Goal: Transaction & Acquisition: Purchase product/service

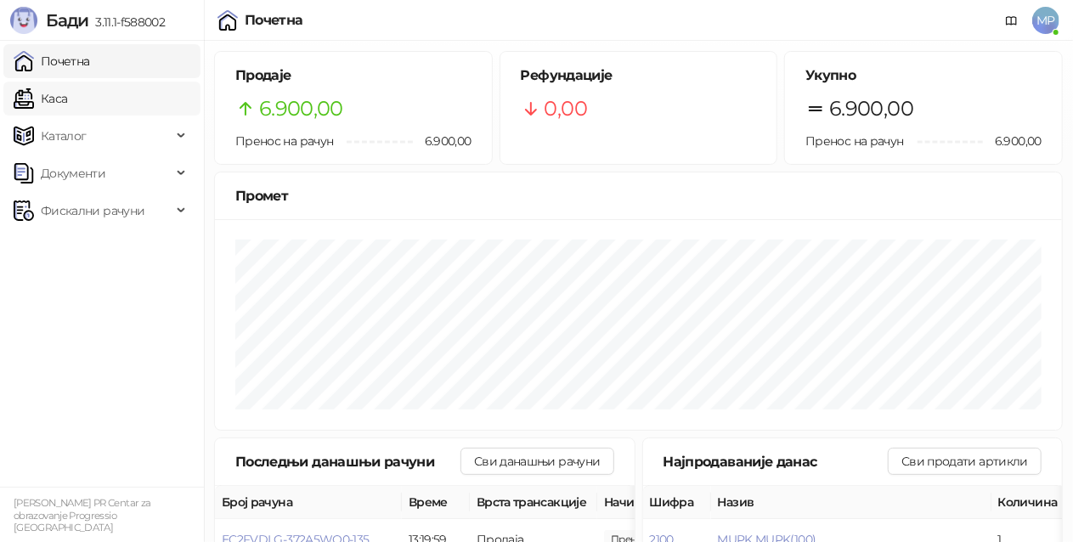
click at [50, 105] on link "Каса" at bounding box center [41, 99] width 54 height 34
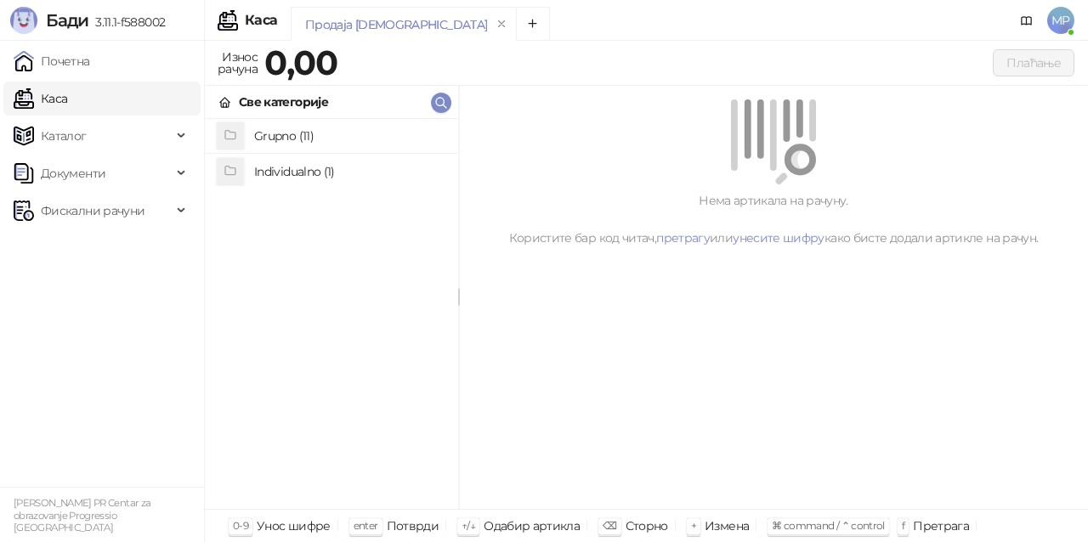
click at [320, 175] on h4 "Individualno (1)" at bounding box center [349, 171] width 190 height 27
click at [388, 141] on h4 "IPRU" at bounding box center [349, 136] width 190 height 27
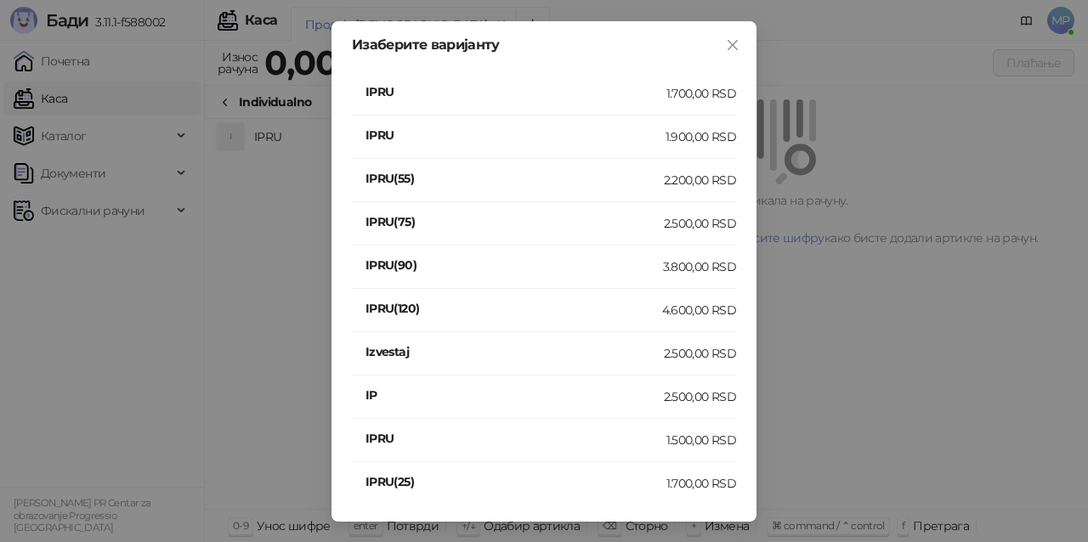
click at [722, 145] on div "1.900,00 RSD" at bounding box center [701, 136] width 71 height 19
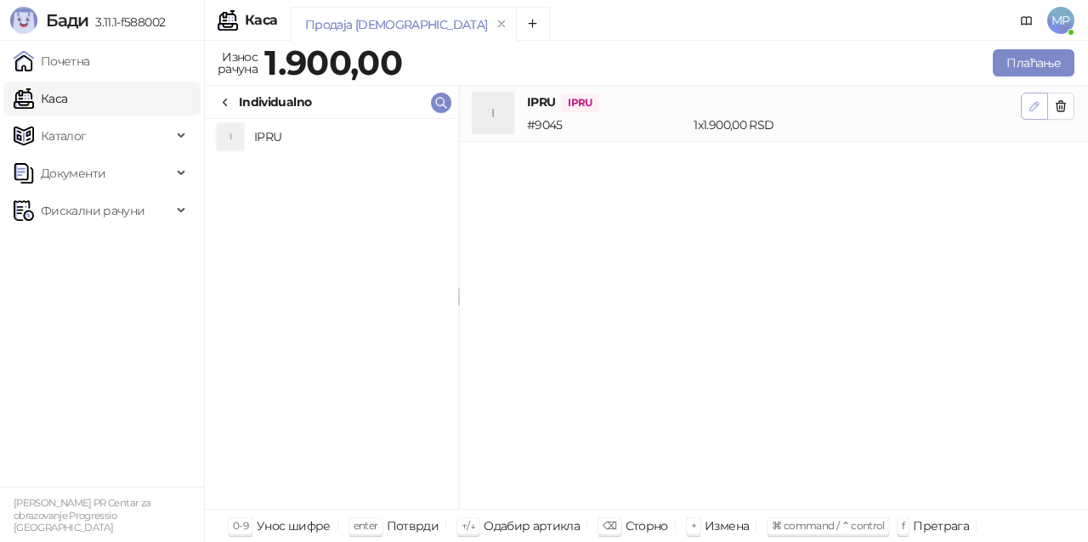
click at [1039, 106] on icon "button" at bounding box center [1035, 106] width 14 height 14
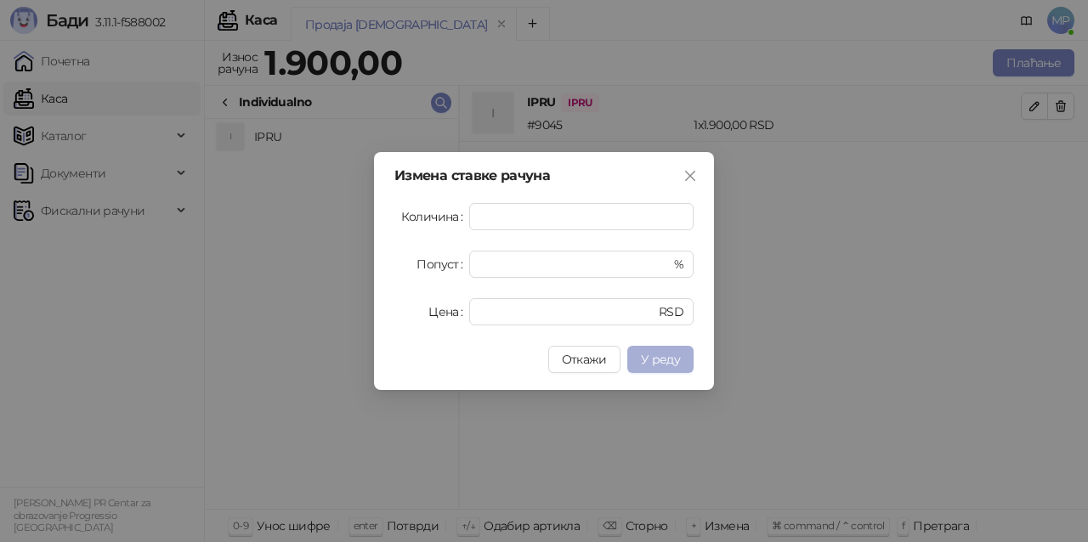
click at [678, 362] on span "У реду" at bounding box center [660, 359] width 39 height 15
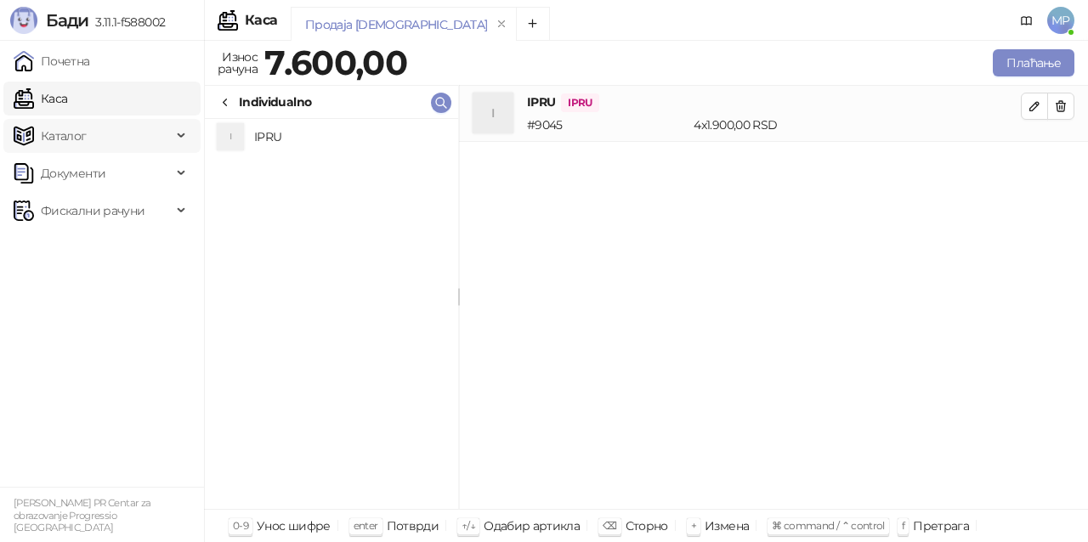
click at [105, 131] on span "Каталог" at bounding box center [93, 136] width 158 height 34
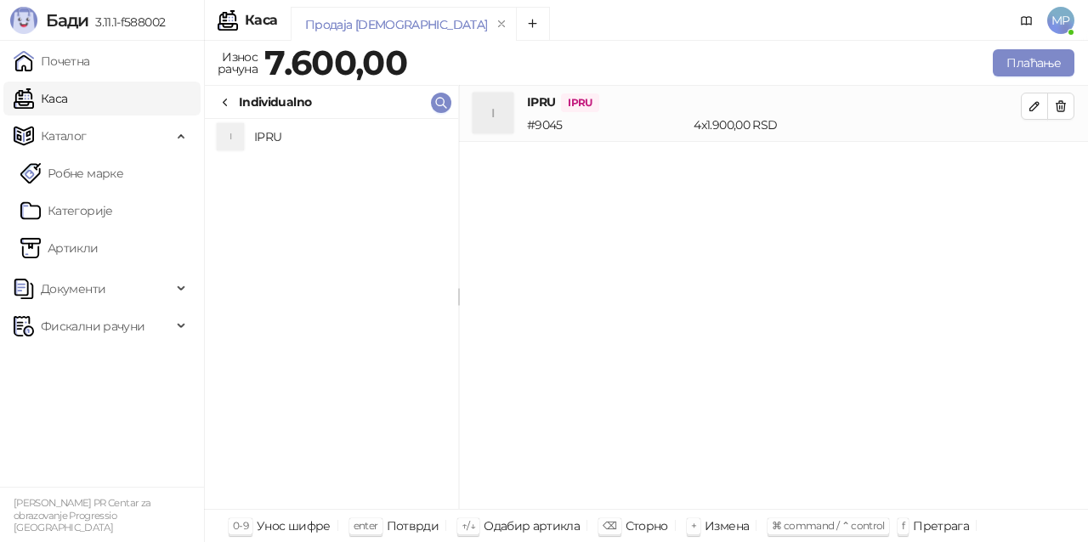
click at [328, 203] on div "I IPRU" at bounding box center [331, 314] width 253 height 390
click at [227, 96] on icon at bounding box center [225, 103] width 14 height 14
click at [306, 171] on h4 "Individualno (1)" at bounding box center [349, 171] width 190 height 27
click at [267, 136] on h4 "IPRU" at bounding box center [349, 136] width 190 height 27
click at [224, 96] on icon at bounding box center [225, 103] width 14 height 14
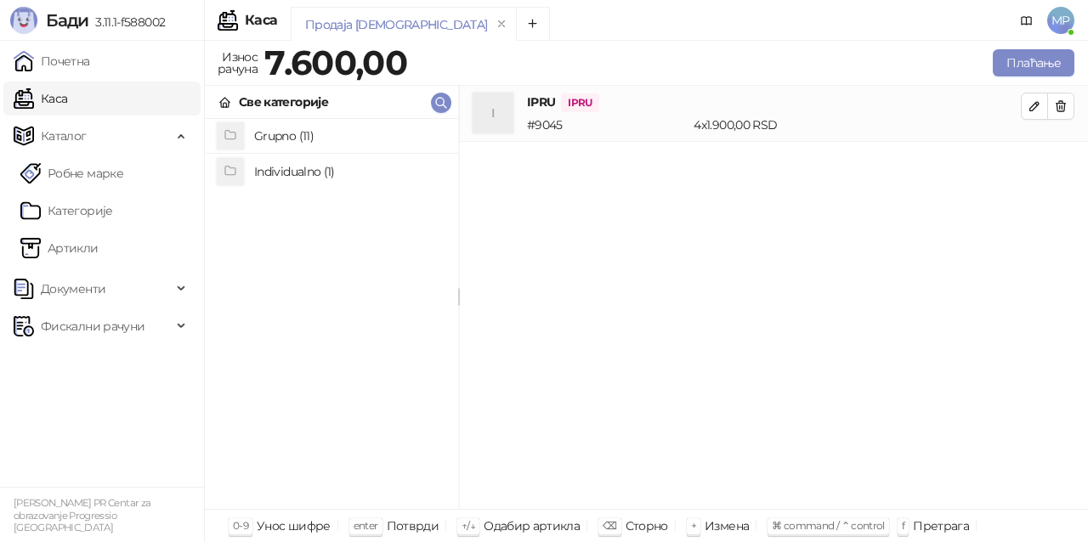
click at [286, 133] on h4 "Grupno (11)" at bounding box center [349, 135] width 190 height 27
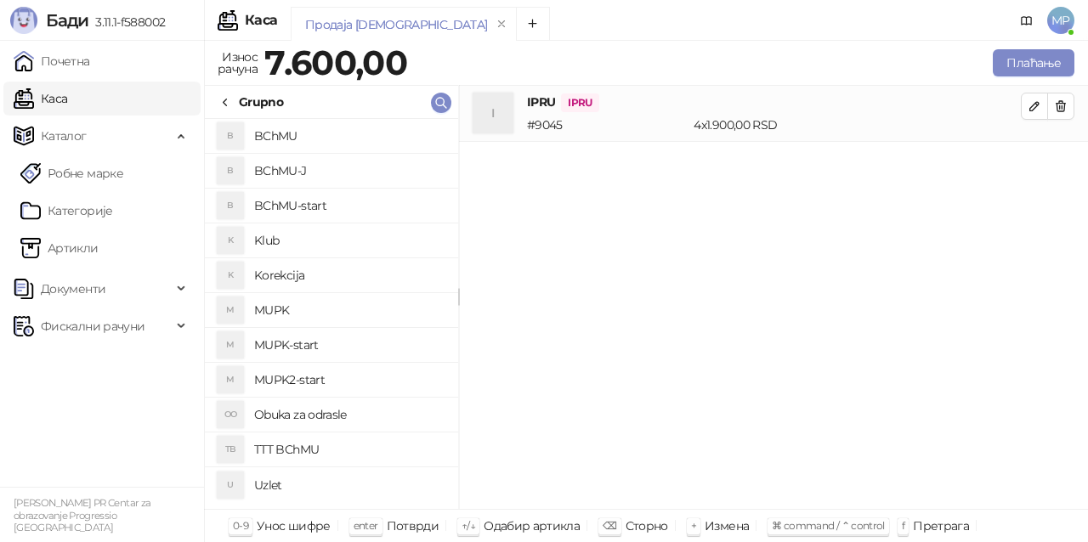
click at [306, 265] on h4 "Korekcija" at bounding box center [349, 275] width 190 height 27
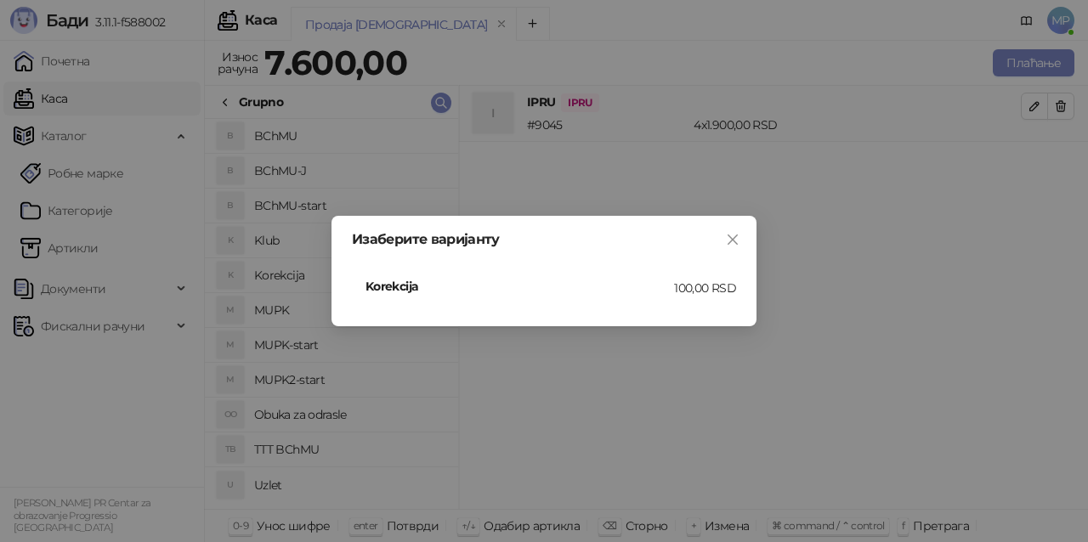
click at [707, 286] on div "100,00 RSD" at bounding box center [705, 288] width 62 height 19
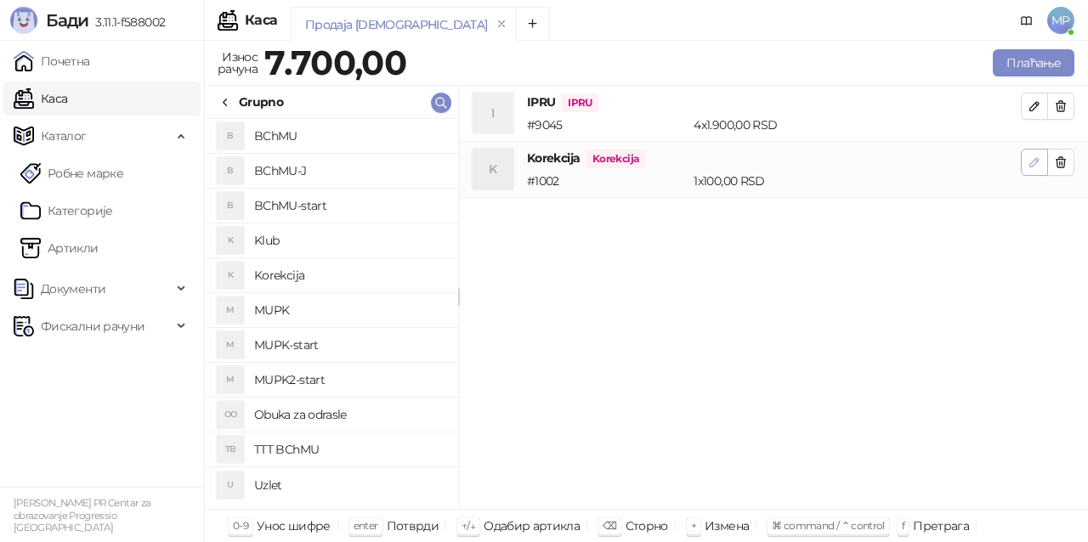
click at [1034, 163] on icon "button" at bounding box center [1035, 163] width 14 height 14
type input "*"
type input "***"
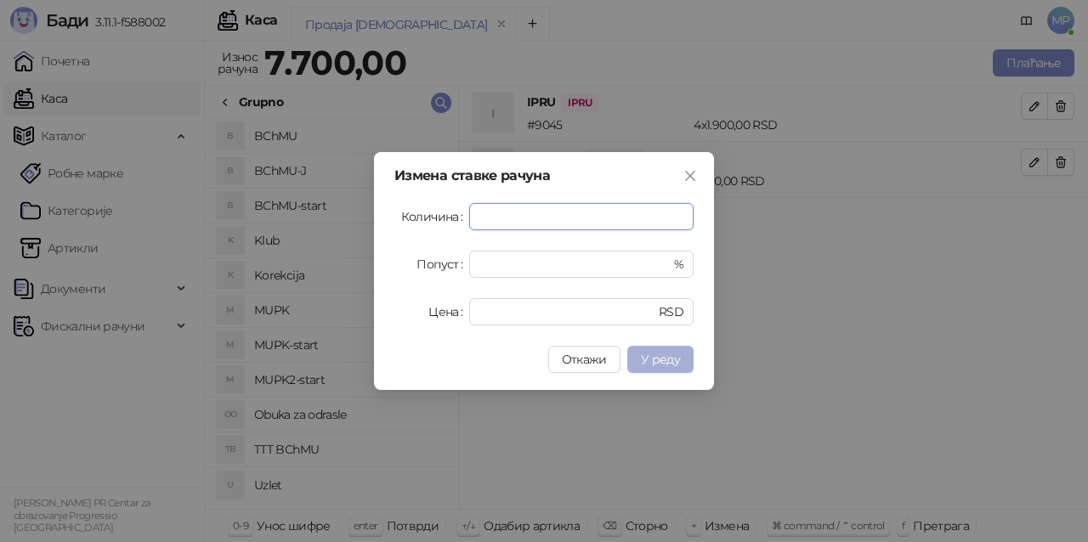
type input "*"
click at [677, 354] on span "У реду" at bounding box center [660, 359] width 39 height 15
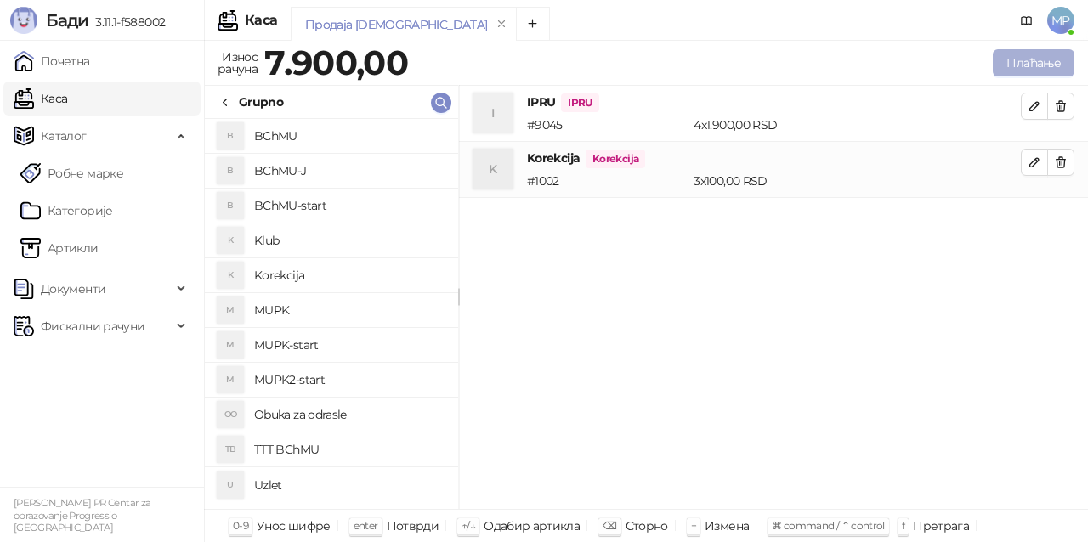
click at [1048, 65] on button "Плаћање" at bounding box center [1034, 62] width 82 height 27
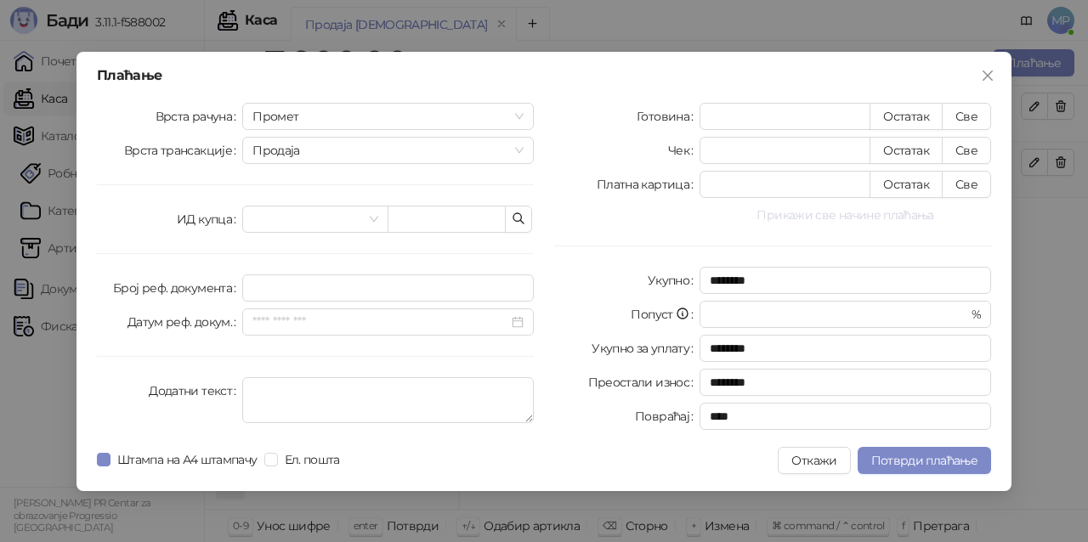
click at [824, 216] on button "Прикажи све начине плаћања" at bounding box center [846, 215] width 292 height 20
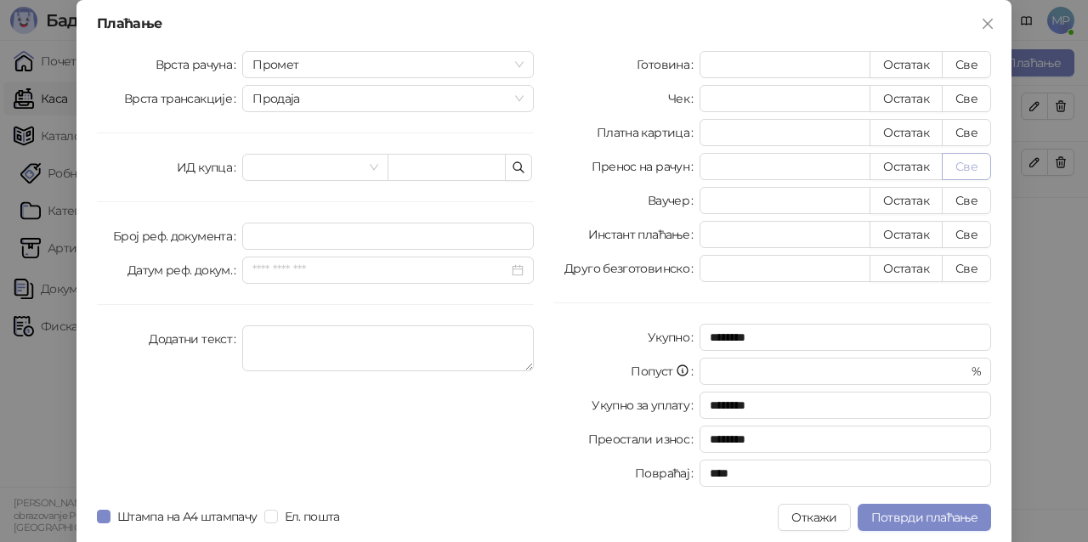
click at [952, 165] on button "Све" at bounding box center [966, 166] width 49 height 27
type input "****"
click at [925, 518] on span "Потврди плаћање" at bounding box center [924, 517] width 106 height 15
